Goal: Information Seeking & Learning: Learn about a topic

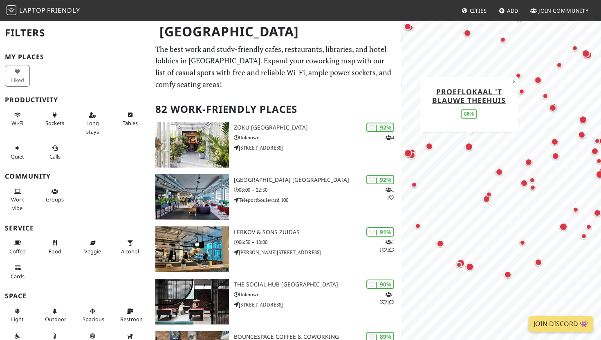
click at [469, 147] on div "Map marker" at bounding box center [469, 147] width 8 height 8
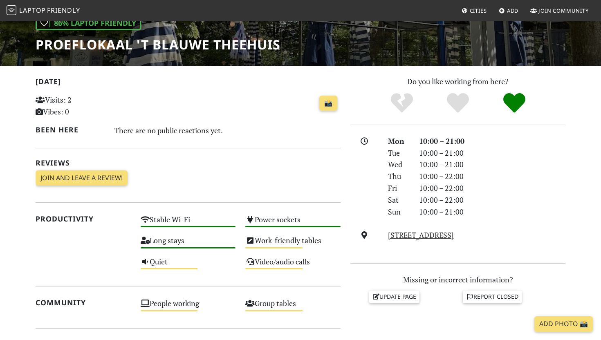
scroll to position [188, 0]
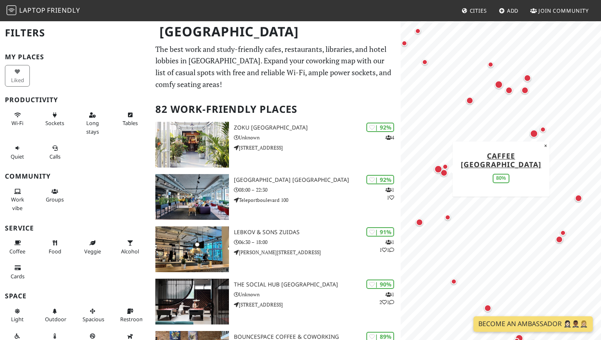
click at [437, 167] on div "Map marker" at bounding box center [438, 169] width 8 height 8
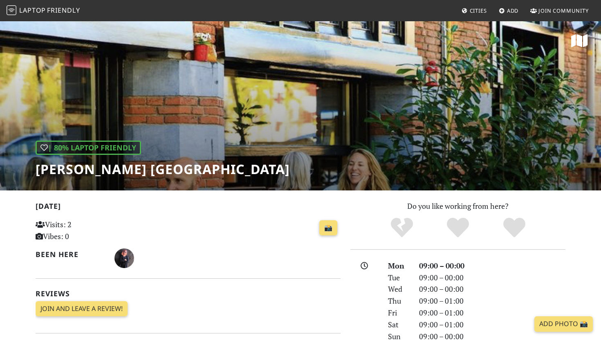
click at [431, 117] on div "| 80% Laptop Friendly [PERSON_NAME] [GEOGRAPHIC_DATA]" at bounding box center [300, 105] width 601 height 170
